Goal: Task Accomplishment & Management: Use online tool/utility

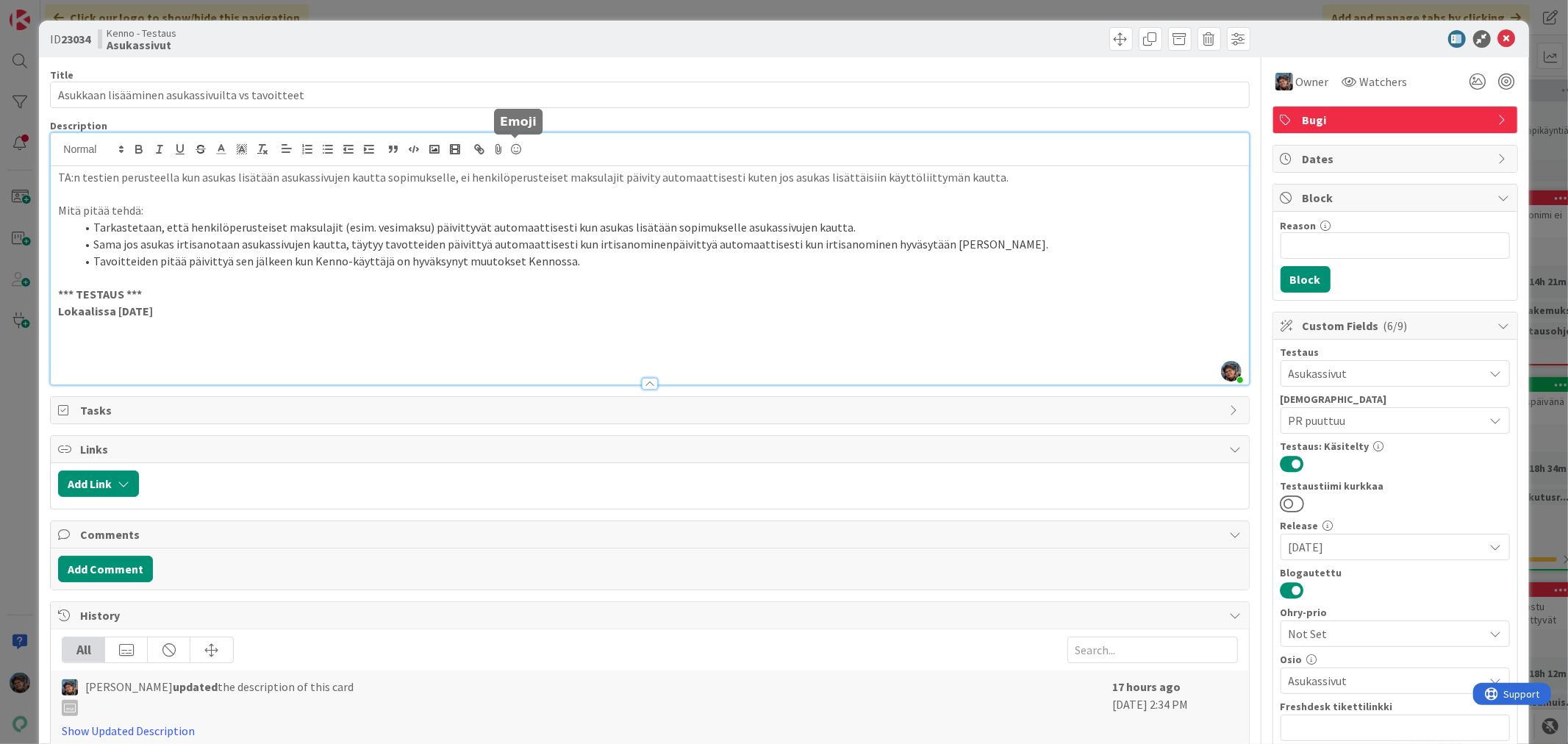
scroll to position [489, 0]
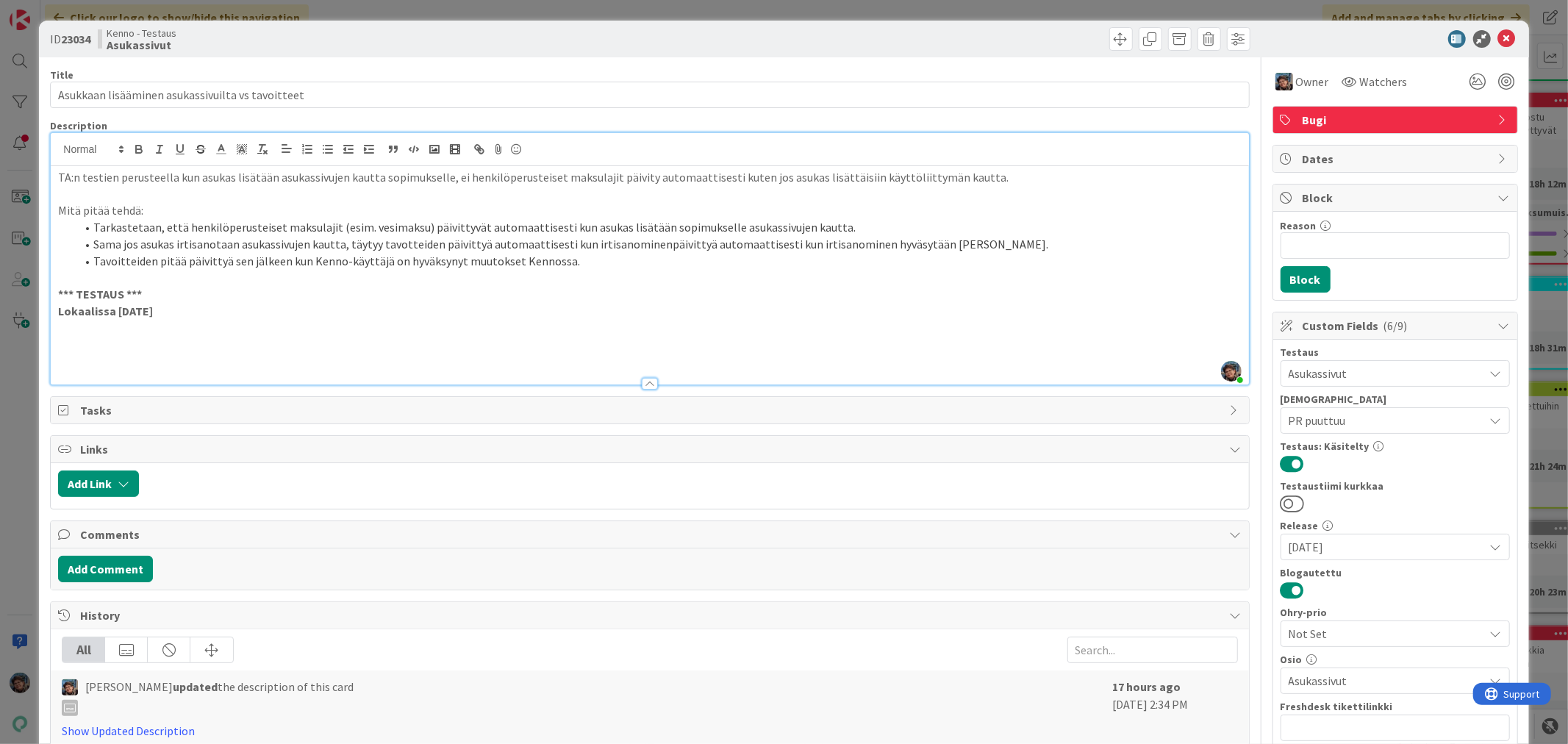
drag, startPoint x: 292, startPoint y: 0, endPoint x: 1489, endPoint y: 36, distance: 1197.5
click at [1498, 36] on icon at bounding box center [1507, 38] width 17 height 17
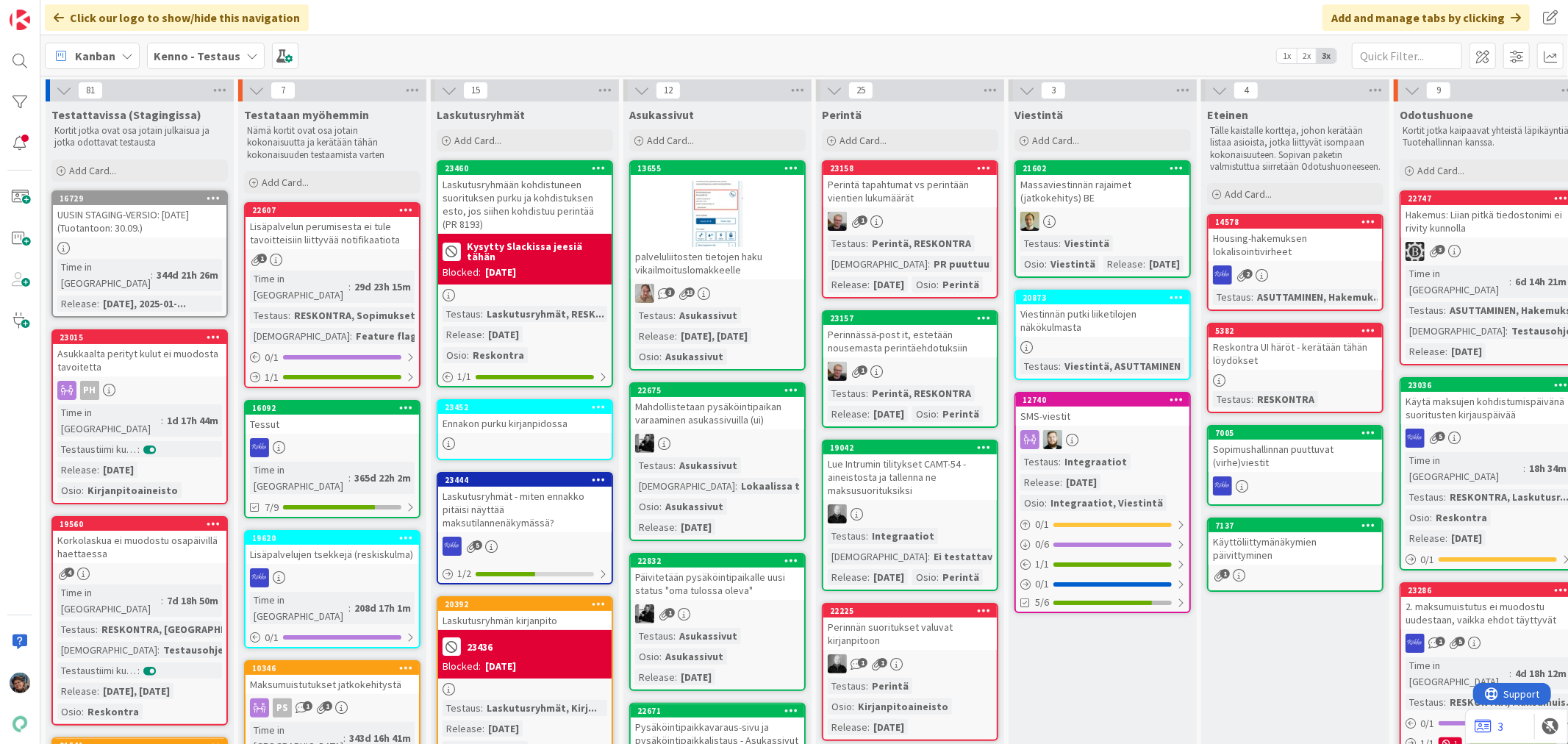
click at [1143, 192] on div "Massaviestinnän rajaimet (jatkokehitys) BE" at bounding box center [1102, 192] width 173 height 33
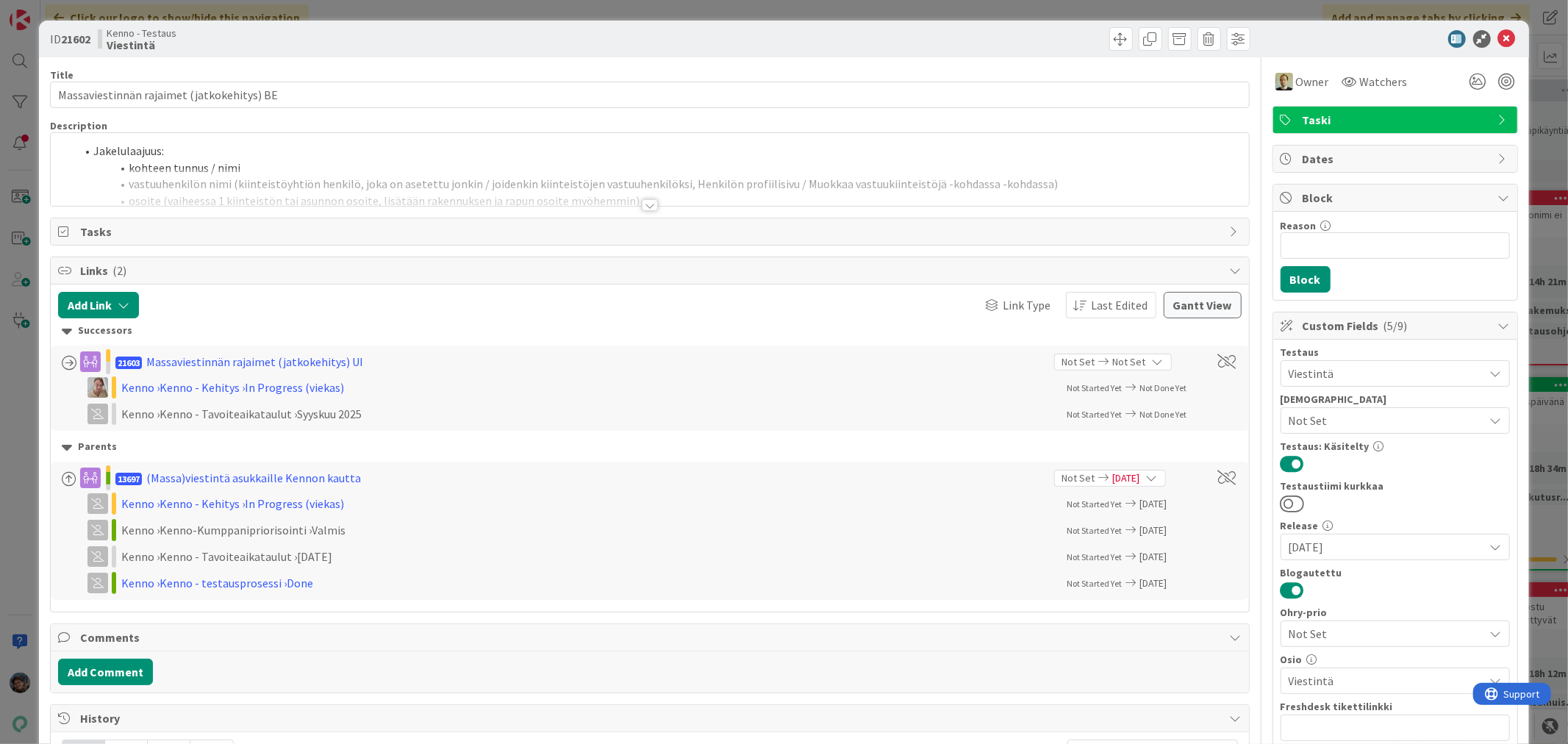
click at [645, 204] on div at bounding box center [649, 205] width 16 height 11
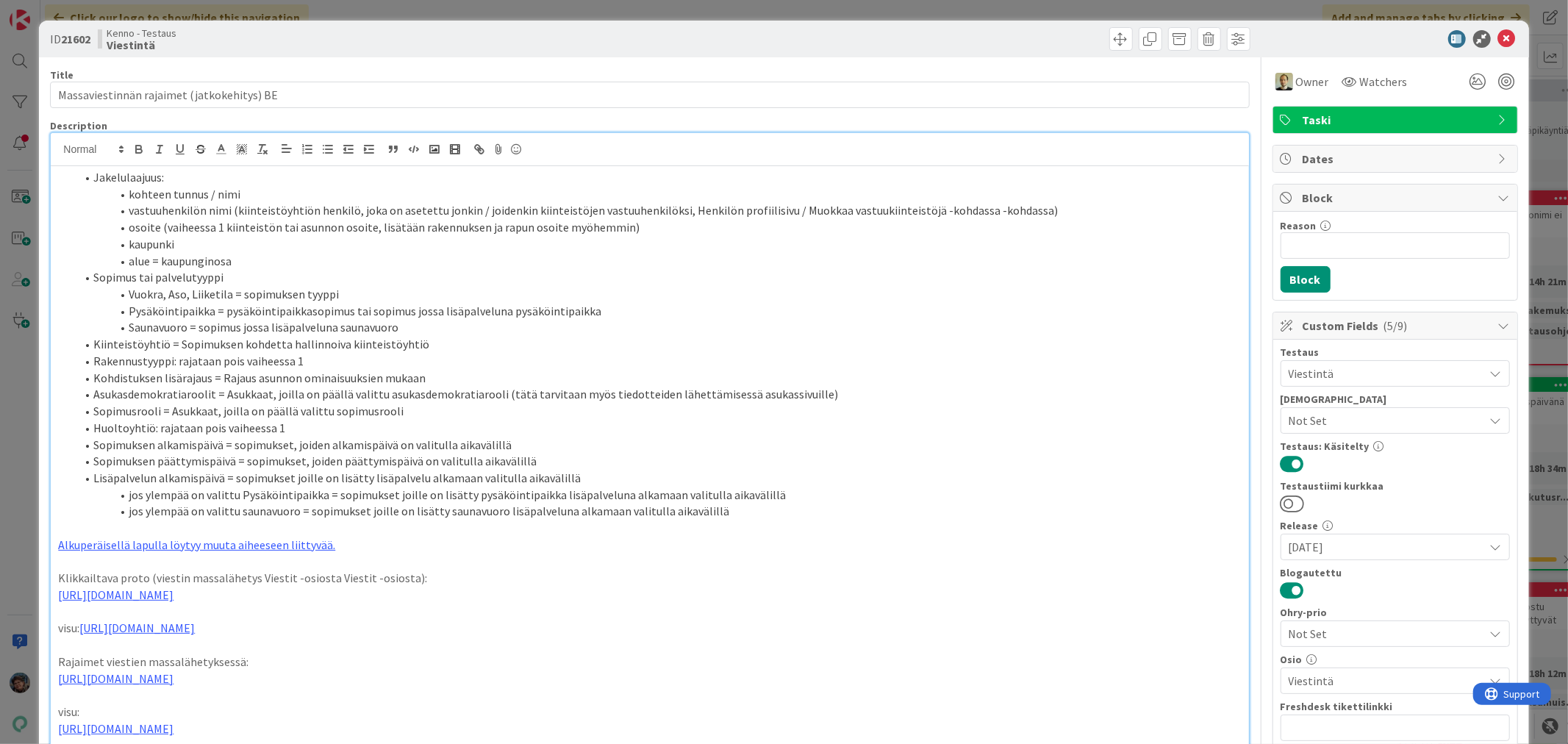
click at [1421, 424] on span "Not Set" at bounding box center [1386, 420] width 195 height 17
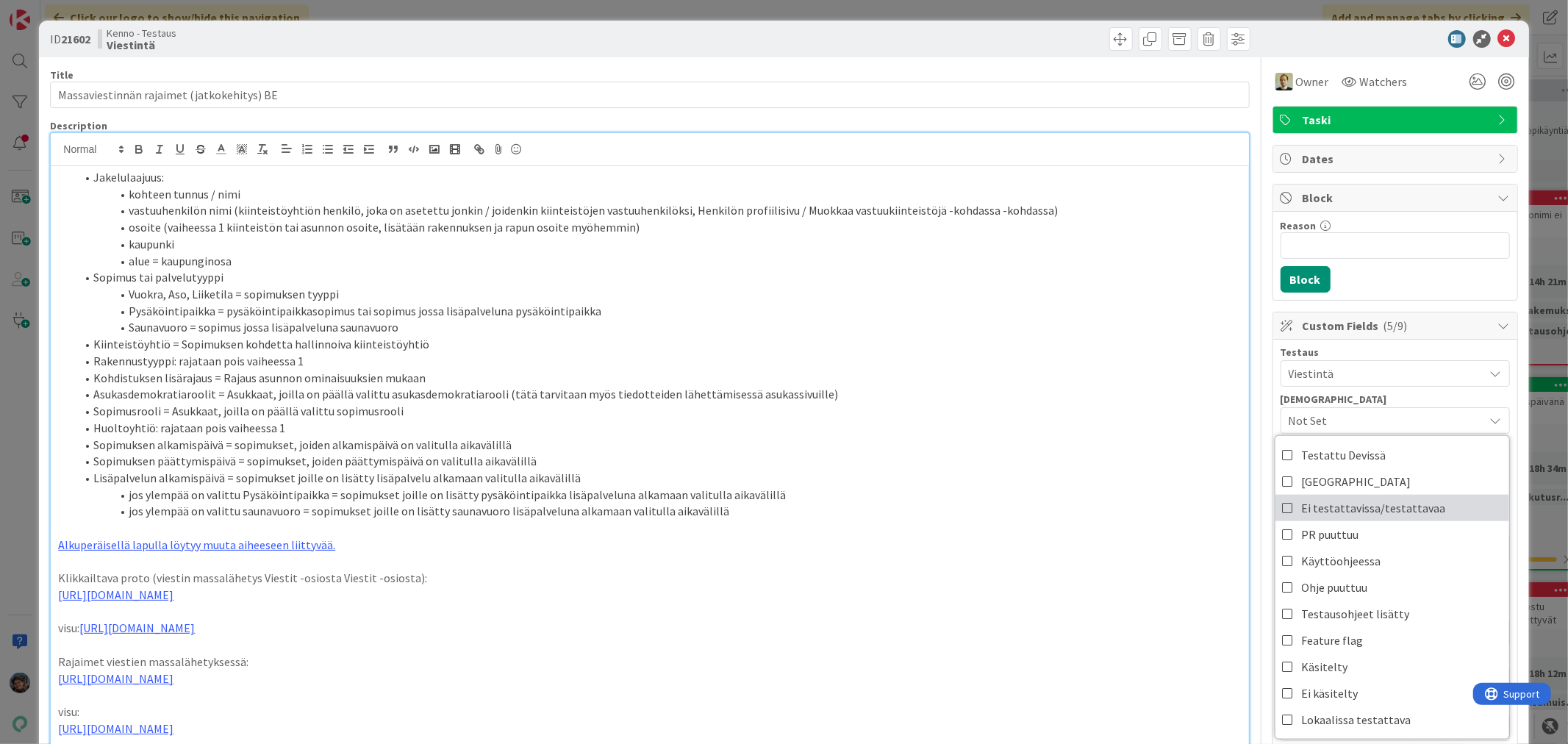
click at [1276, 510] on link "Ei testattavissa/testattavaa" at bounding box center [1393, 508] width 234 height 27
click at [1109, 41] on span at bounding box center [1121, 38] width 24 height 24
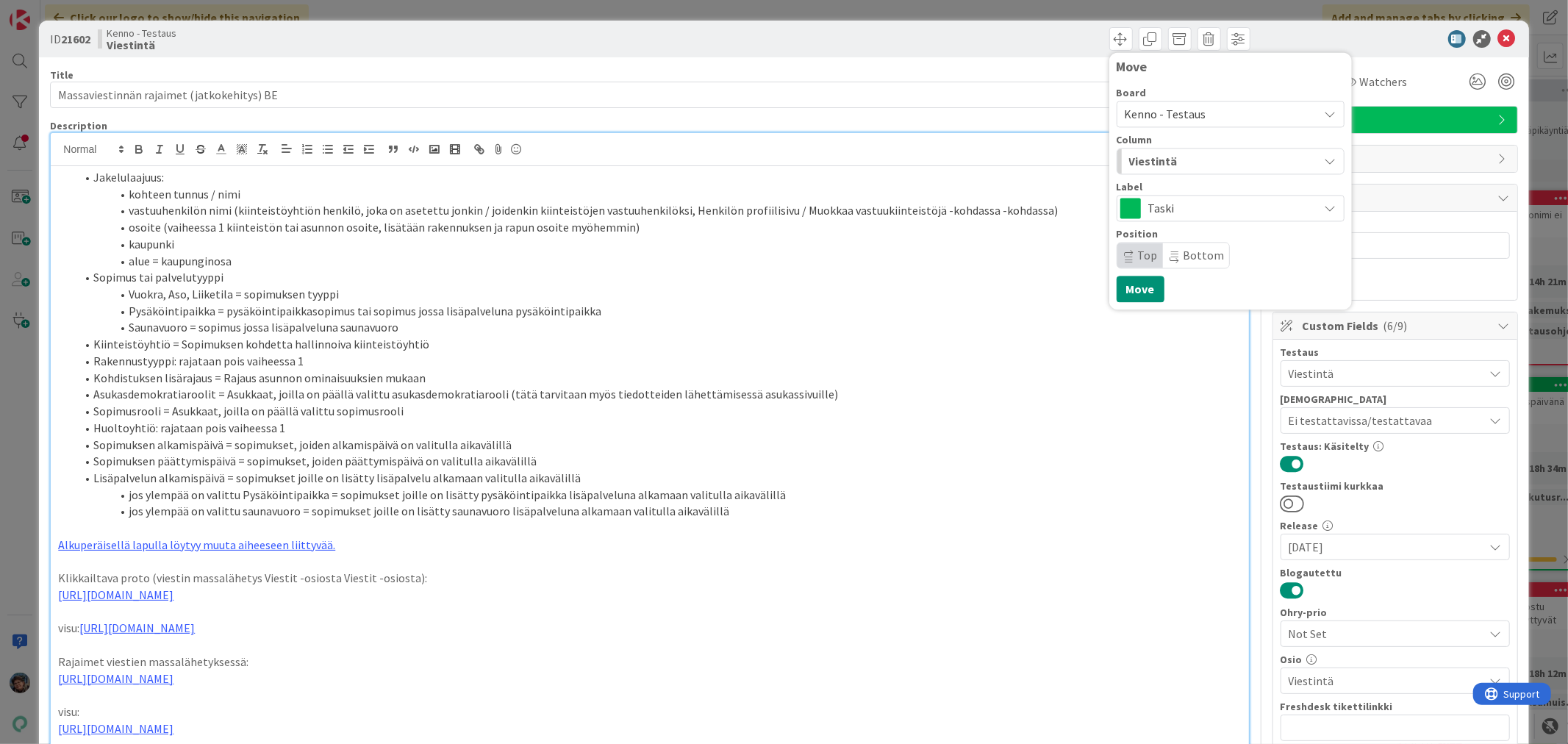
click at [1174, 165] on div "Viestintä" at bounding box center [1222, 161] width 193 height 24
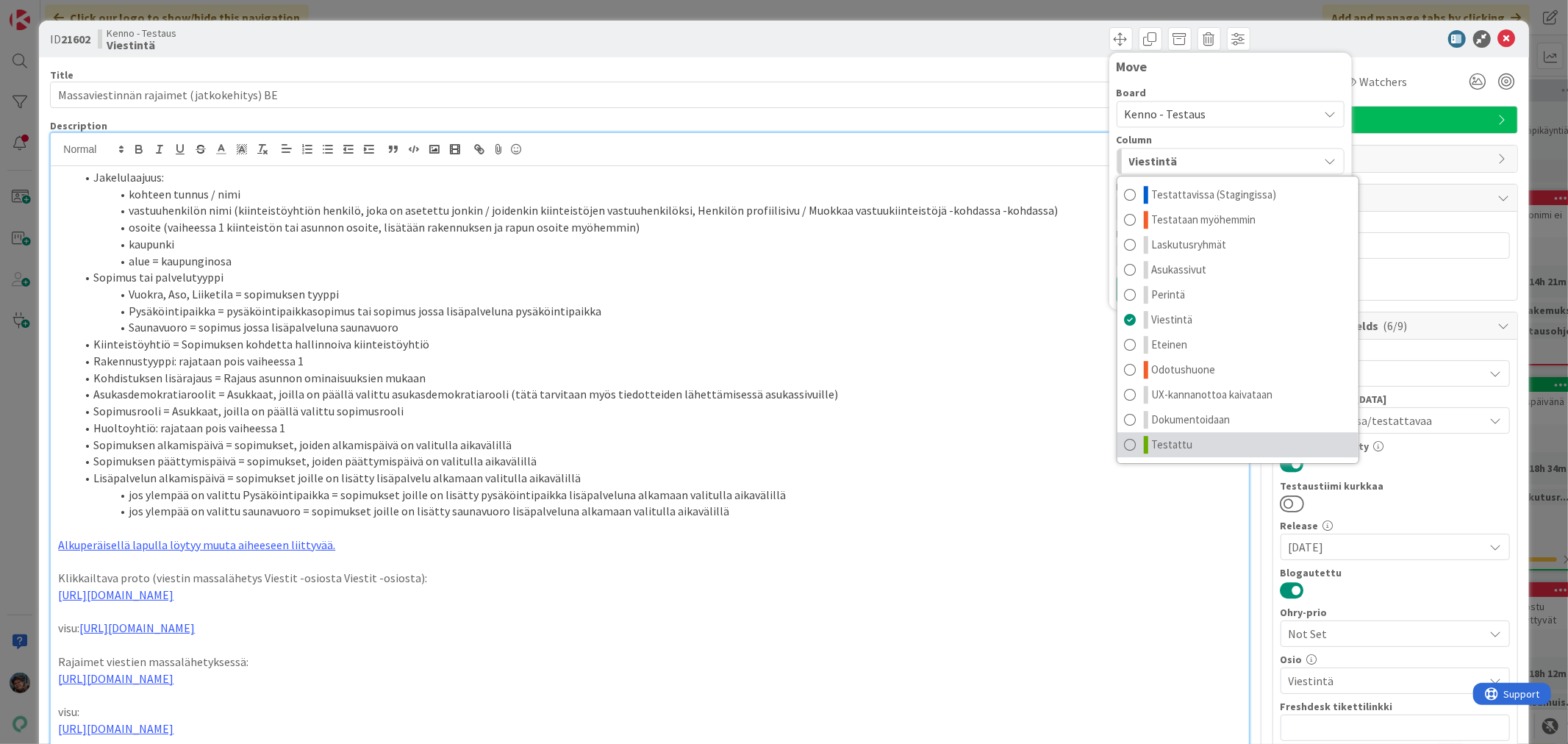
drag, startPoint x: 1182, startPoint y: 443, endPoint x: 1190, endPoint y: 428, distance: 17.0
click at [1182, 442] on link "Testattu" at bounding box center [1238, 444] width 241 height 25
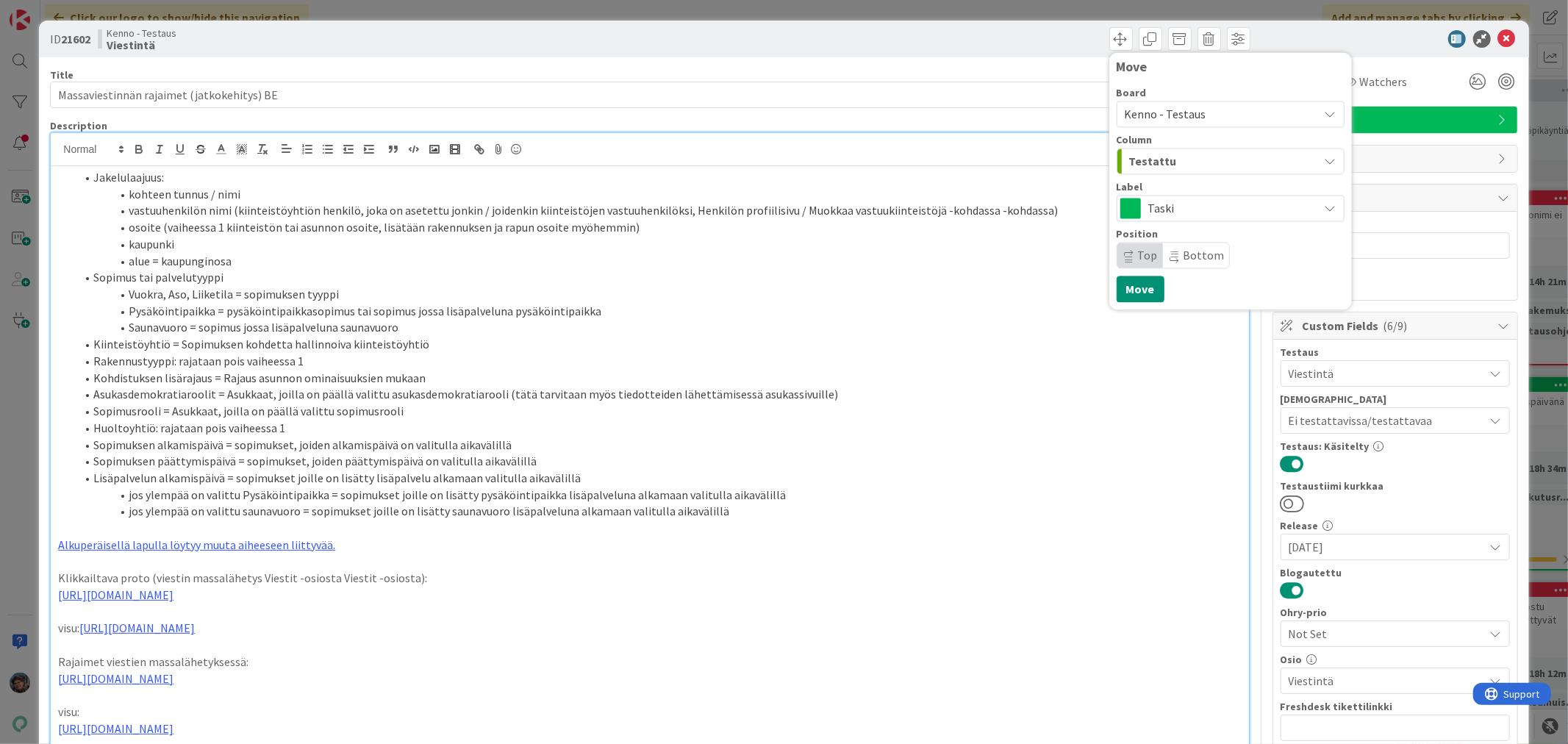
click at [1067, 404] on li "Sopimusrooli = Asukkaat, joilla on päällä valittu sopimusrooli" at bounding box center [658, 412] width 1165 height 17
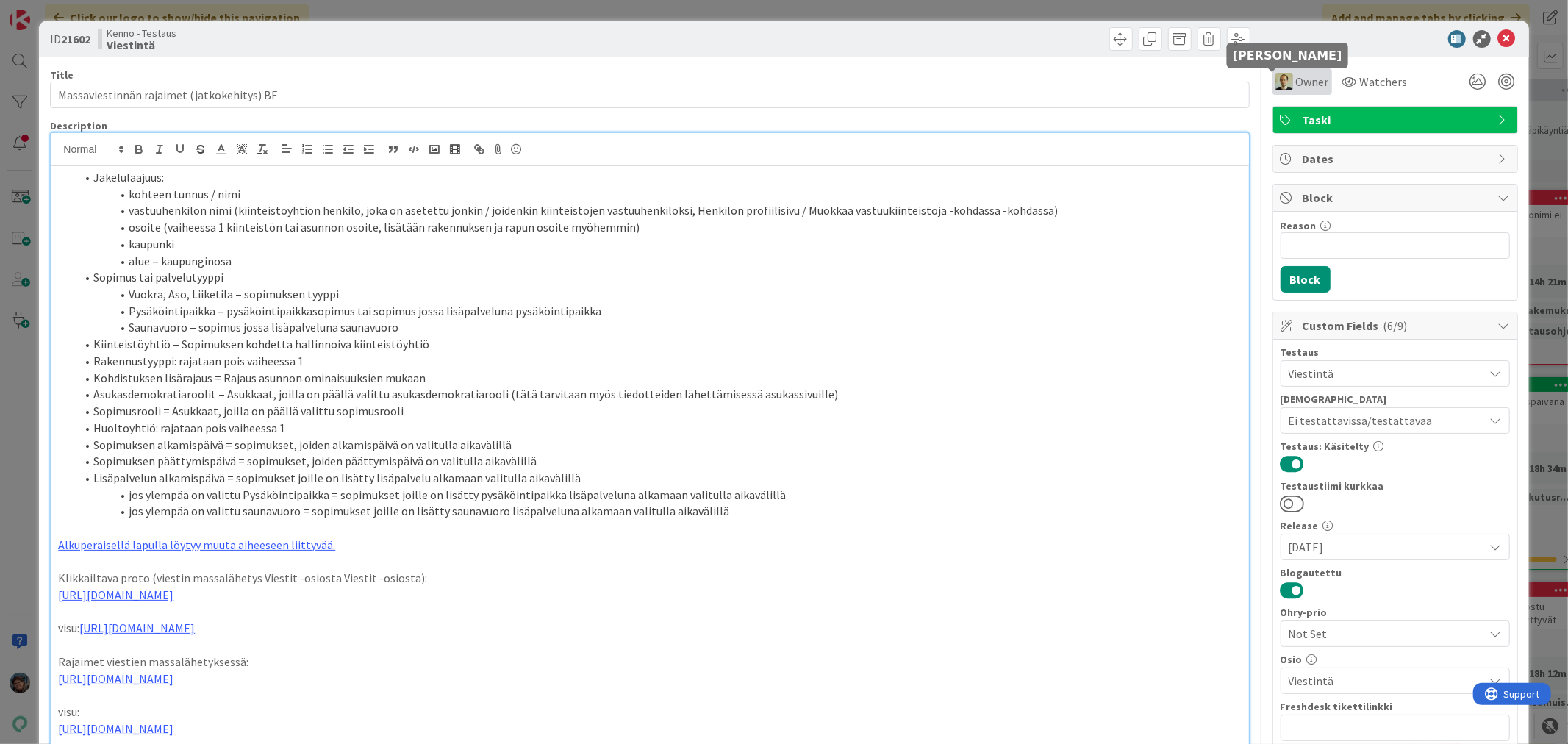
click at [1281, 79] on img at bounding box center [1284, 81] width 17 height 17
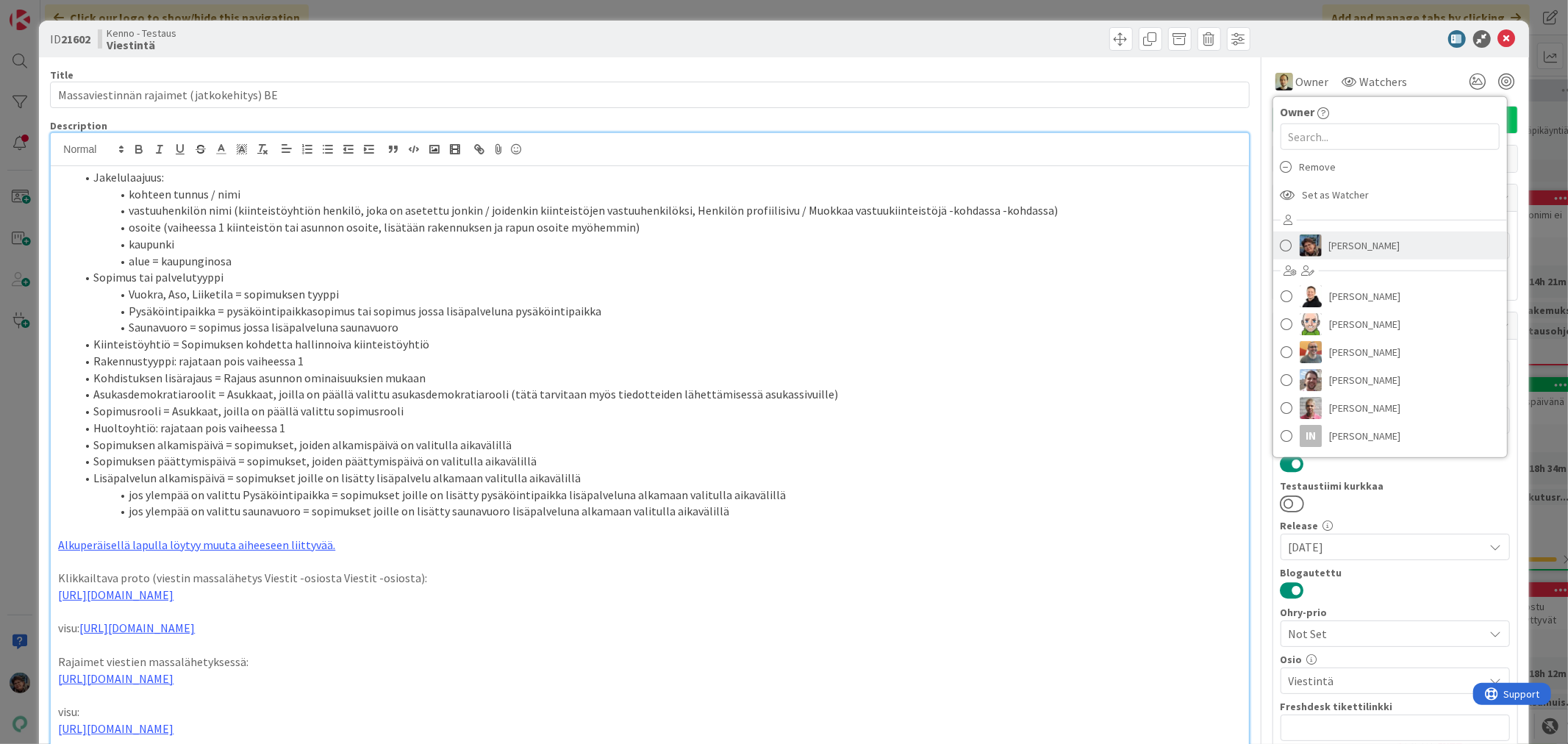
click at [1329, 239] on span "[PERSON_NAME]" at bounding box center [1365, 245] width 71 height 22
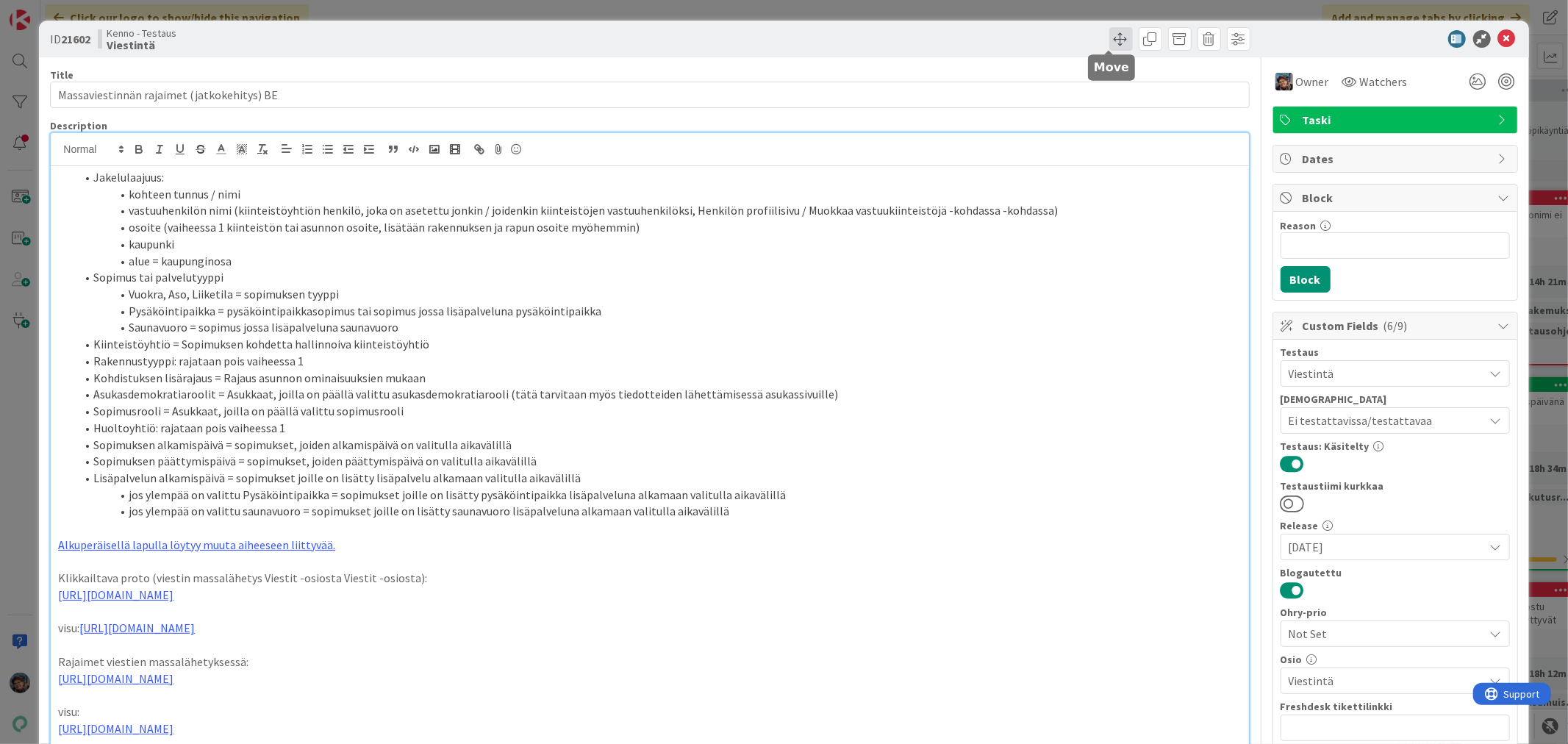
click at [1111, 38] on span at bounding box center [1121, 38] width 24 height 24
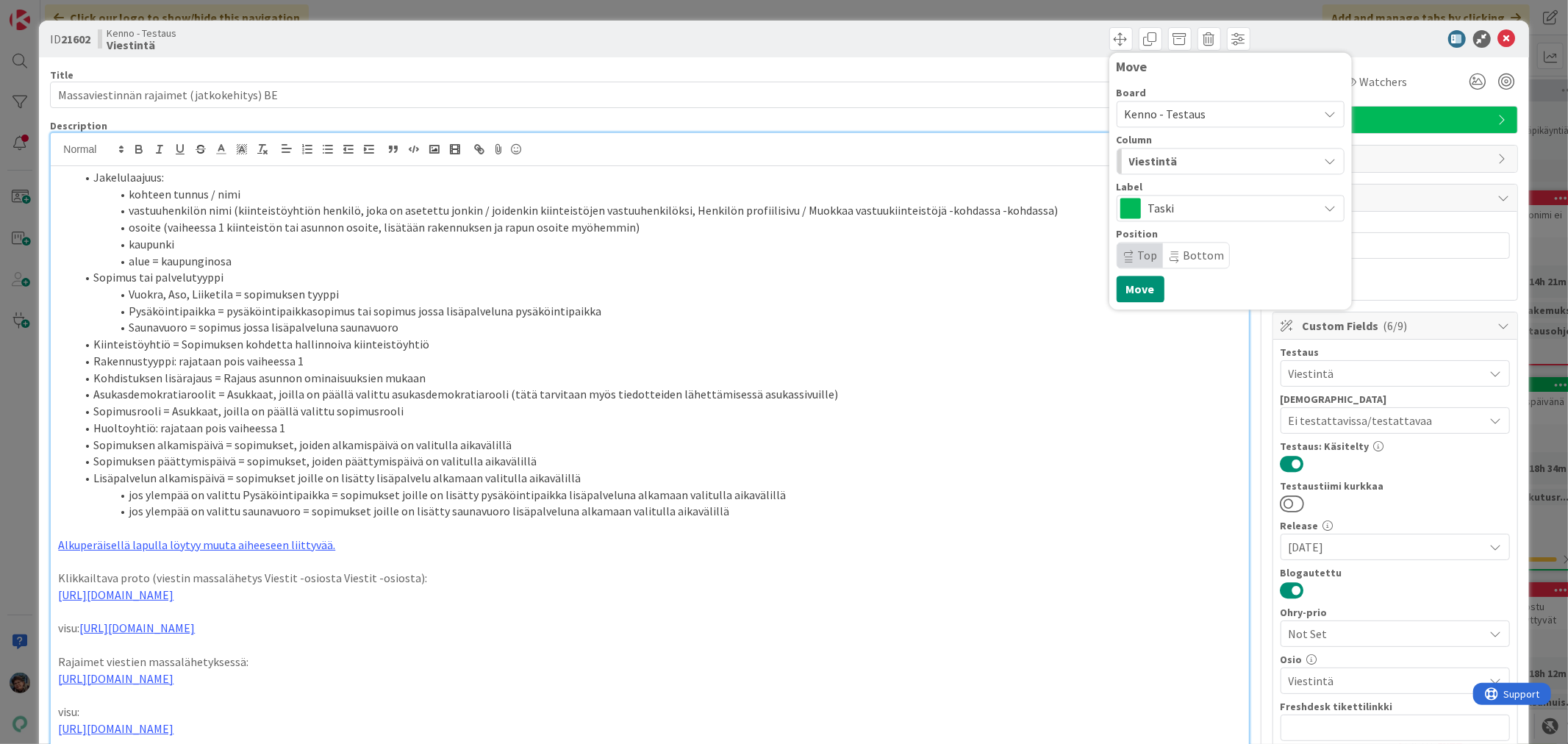
click at [1172, 156] on div "Viestintä" at bounding box center [1222, 161] width 193 height 24
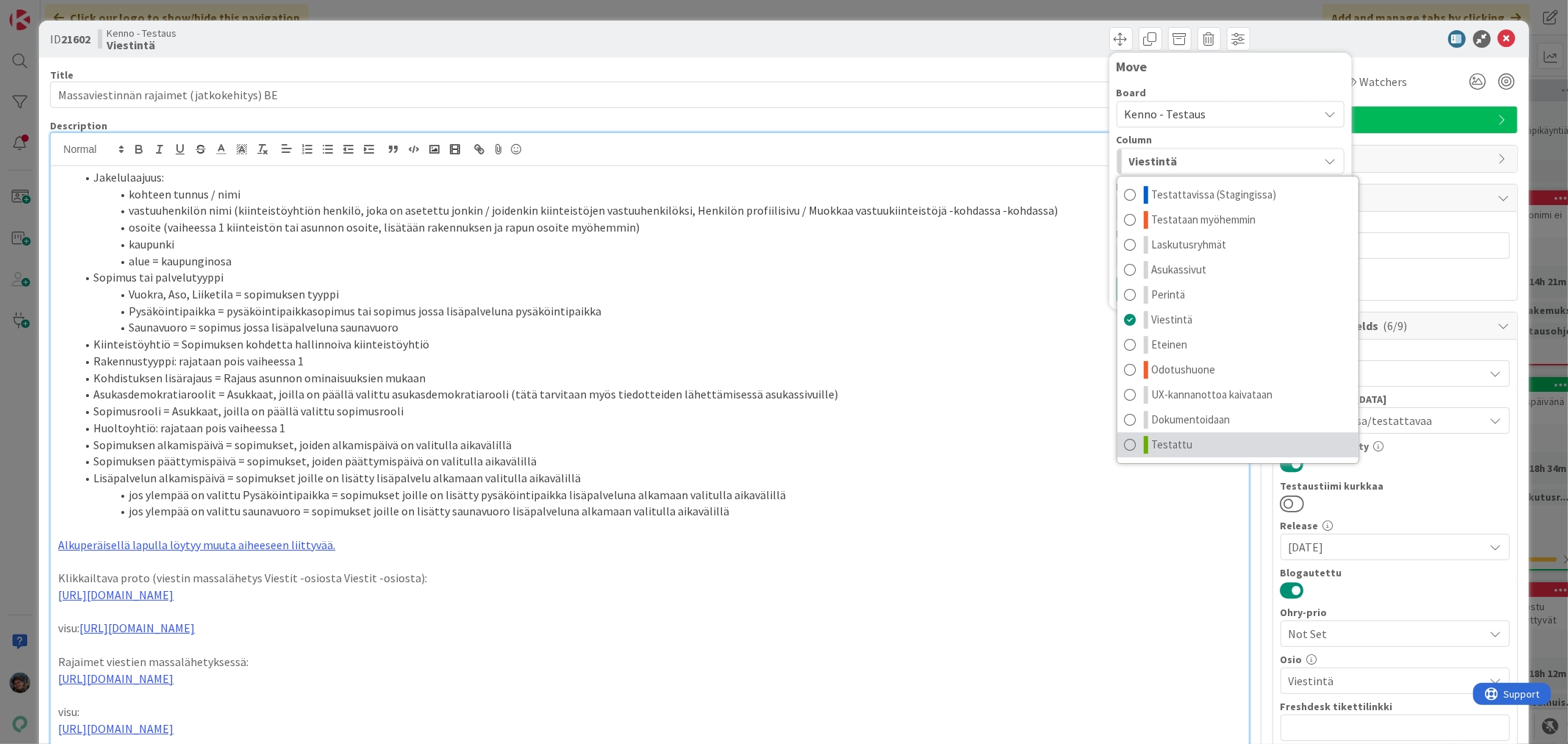
drag, startPoint x: 1124, startPoint y: 445, endPoint x: 1125, endPoint y: 418, distance: 27.0
click at [1125, 444] on link "Testattu" at bounding box center [1238, 444] width 241 height 25
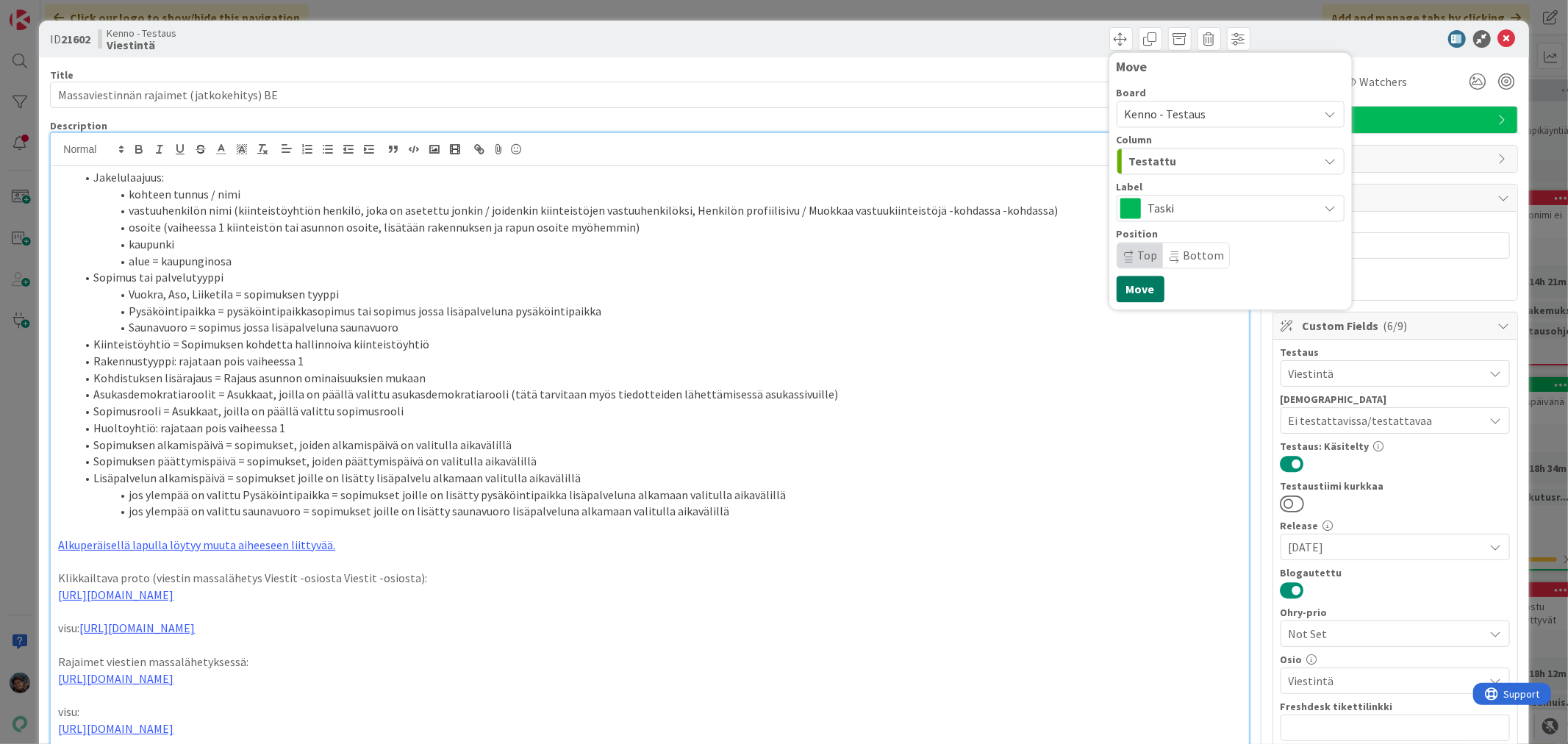
click at [1122, 292] on button "Move" at bounding box center [1141, 289] width 48 height 27
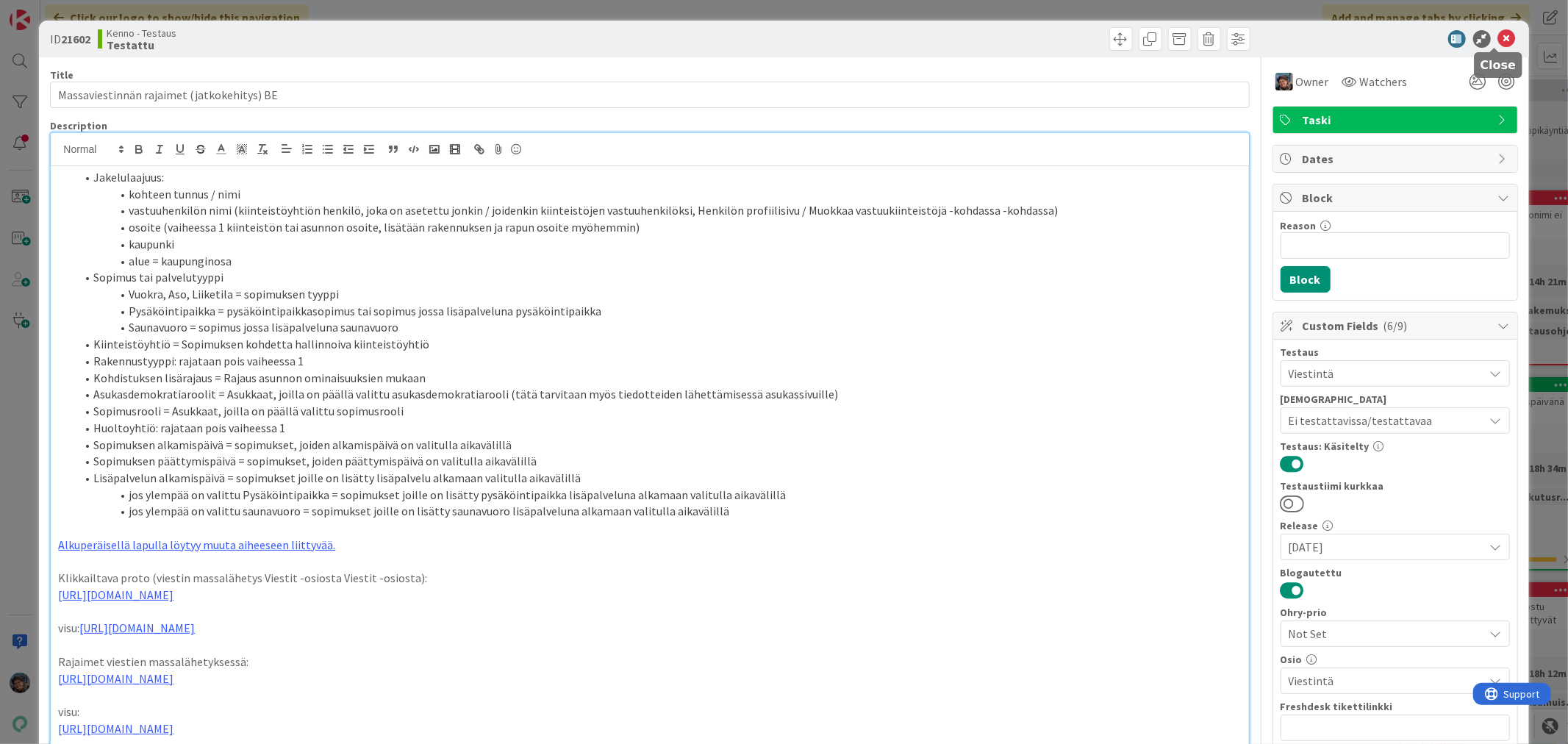
click at [1498, 36] on icon at bounding box center [1507, 38] width 17 height 17
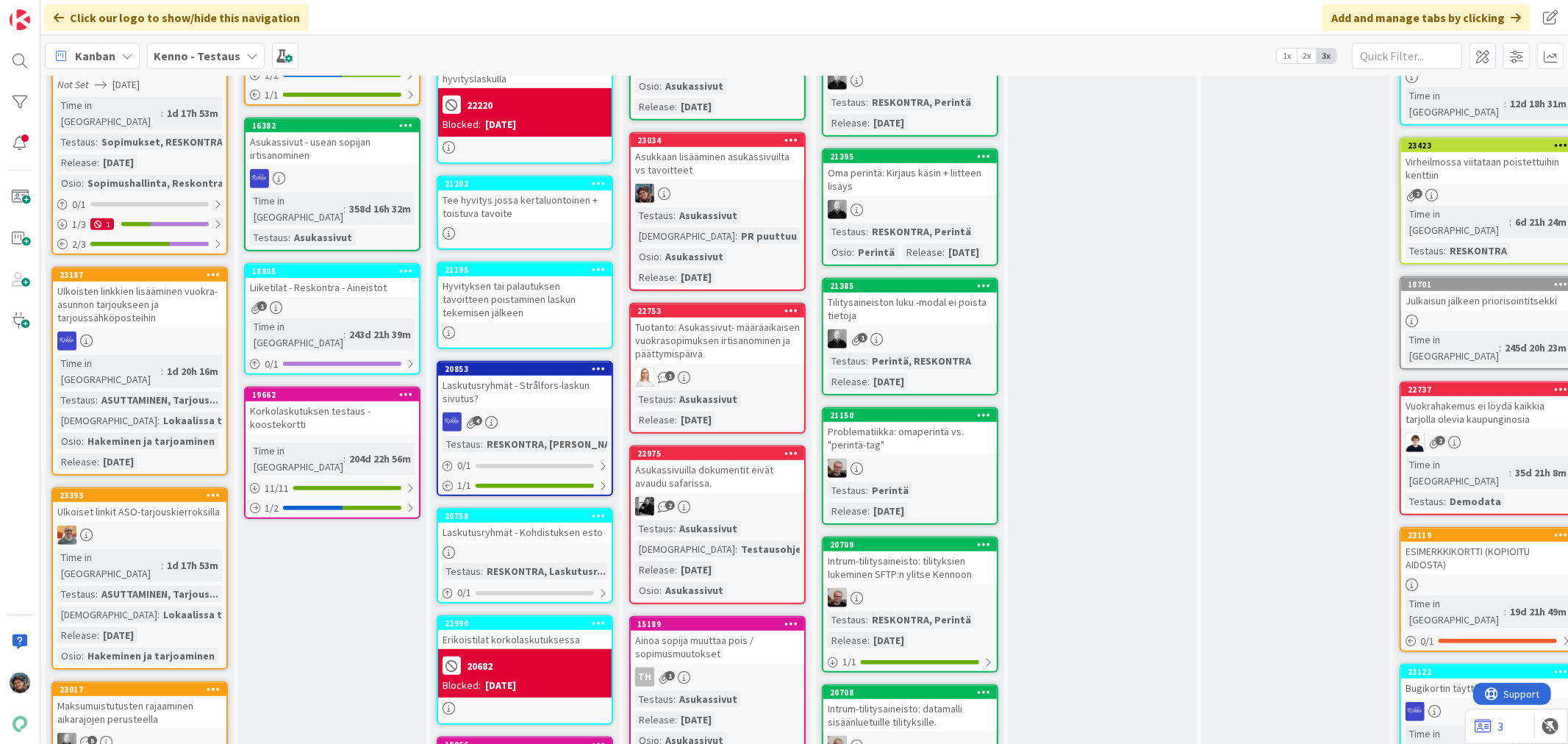
scroll to position [734, 0]
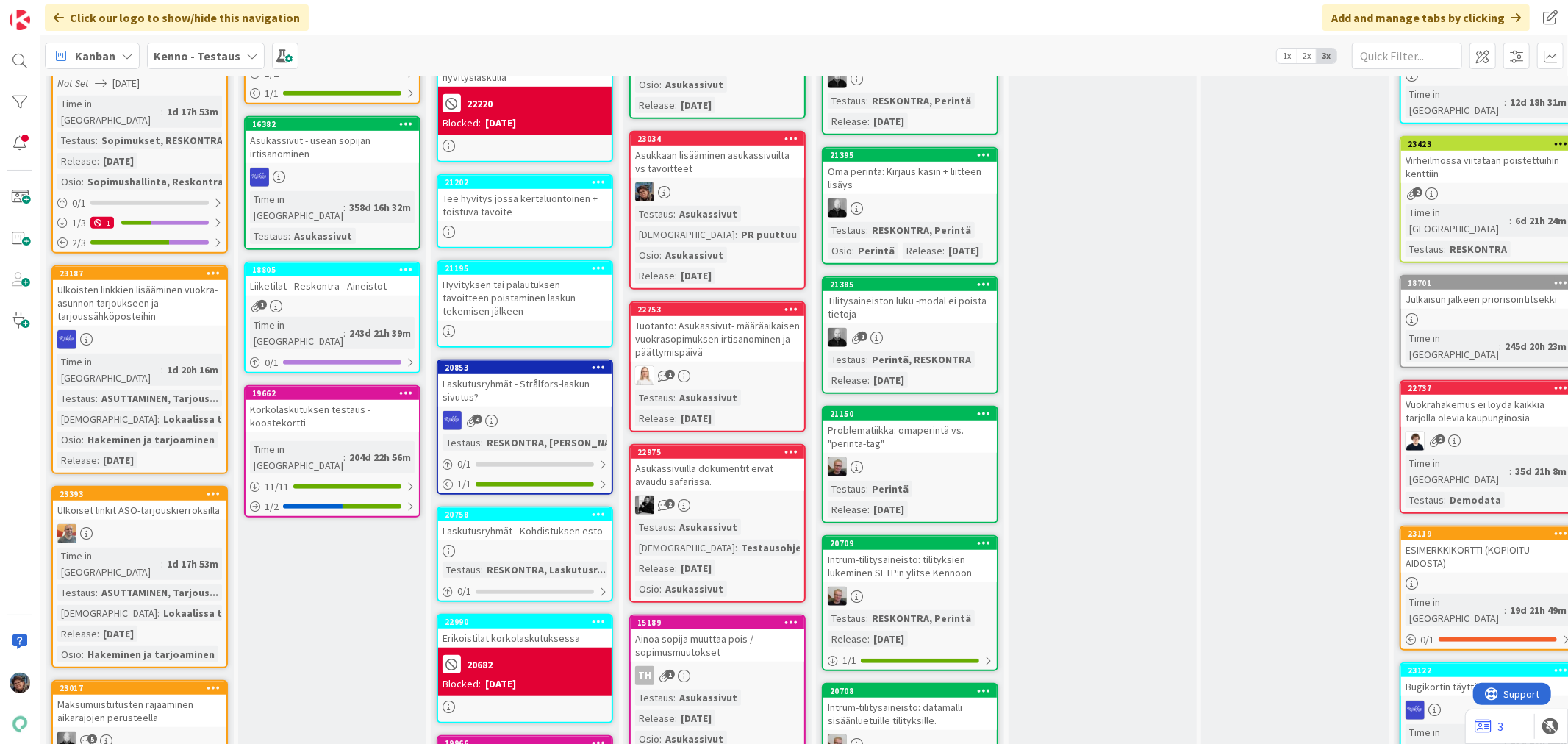
click at [751, 186] on div at bounding box center [717, 192] width 173 height 19
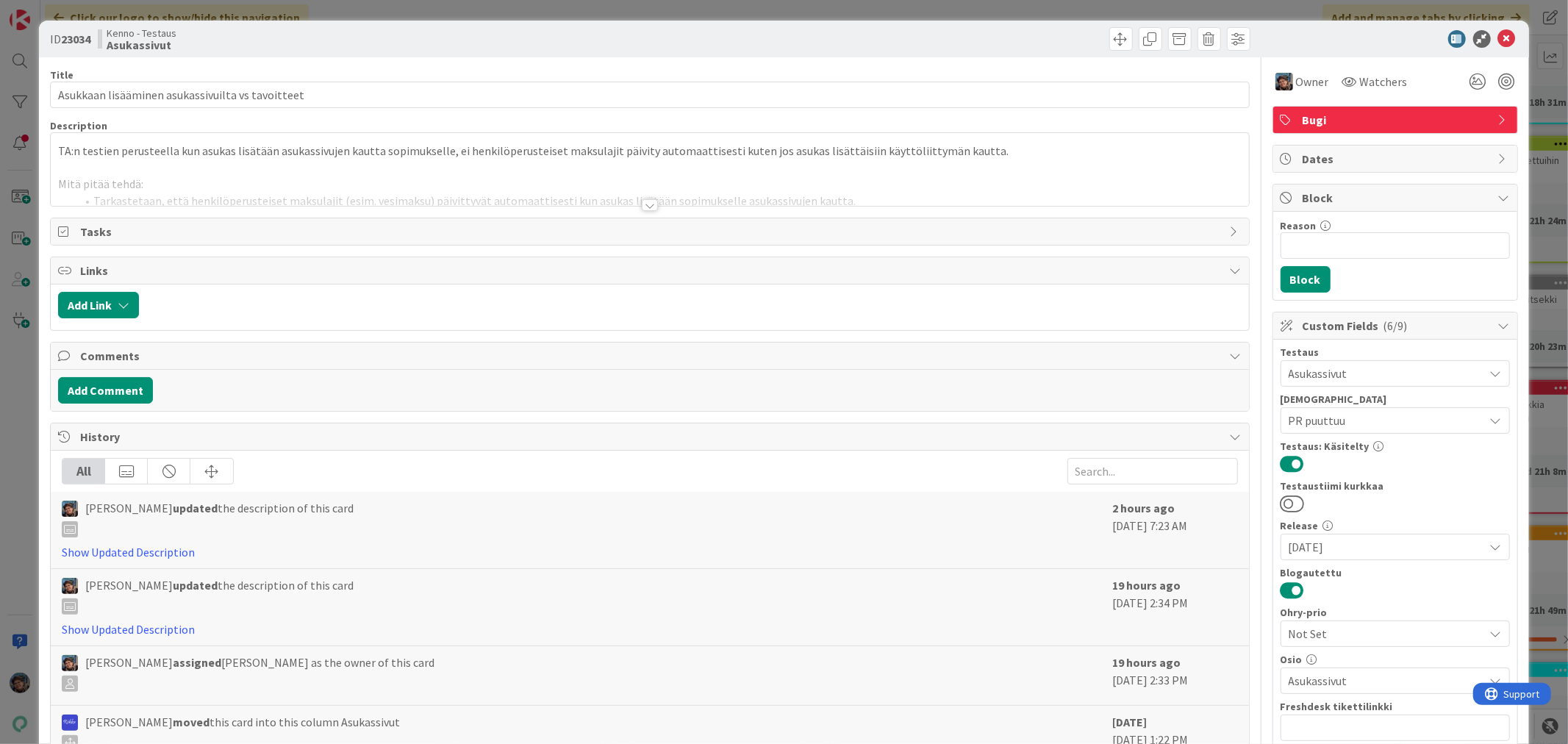
click at [643, 207] on div at bounding box center [649, 205] width 16 height 11
